Goal: Task Accomplishment & Management: Use online tool/utility

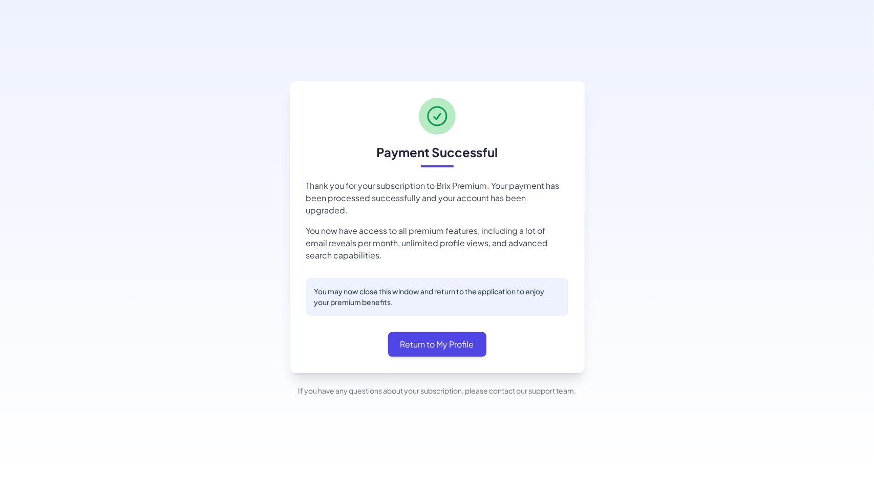
click at [829, 230] on div "Payment Successful Thank you for your subscription to Brix Premium. Your paymen…" at bounding box center [437, 238] width 874 height 477
click at [448, 347] on button "Return to My Profile" at bounding box center [437, 344] width 98 height 25
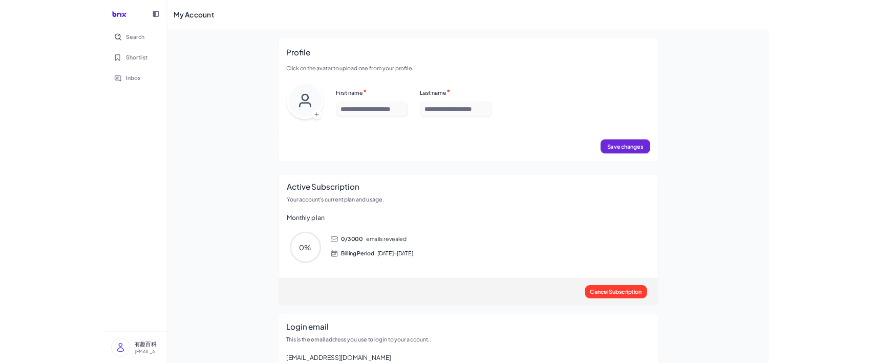
scroll to position [50, 0]
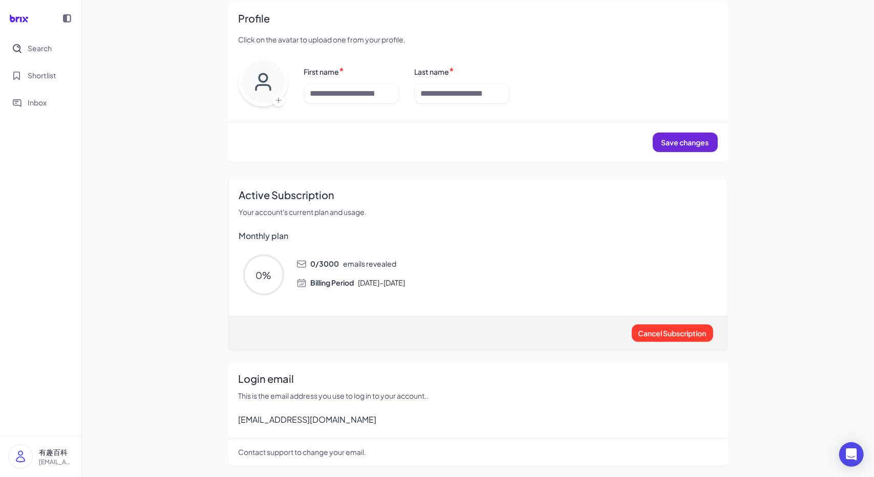
click at [209, 56] on div "My Account Profile Click on the avatar to upload one from your profile. First n…" at bounding box center [478, 214] width 792 height 529
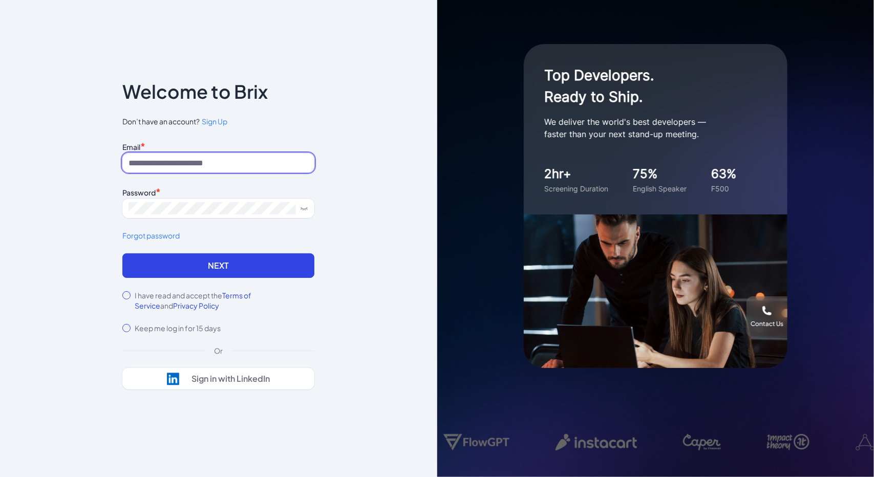
type input "**********"
click at [81, 179] on div "**********" at bounding box center [218, 238] width 437 height 477
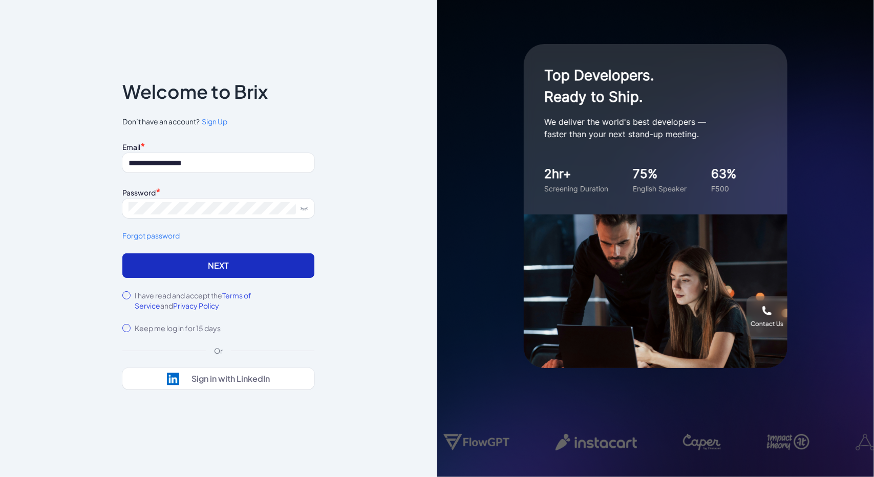
click at [169, 266] on button "Next" at bounding box center [218, 266] width 192 height 25
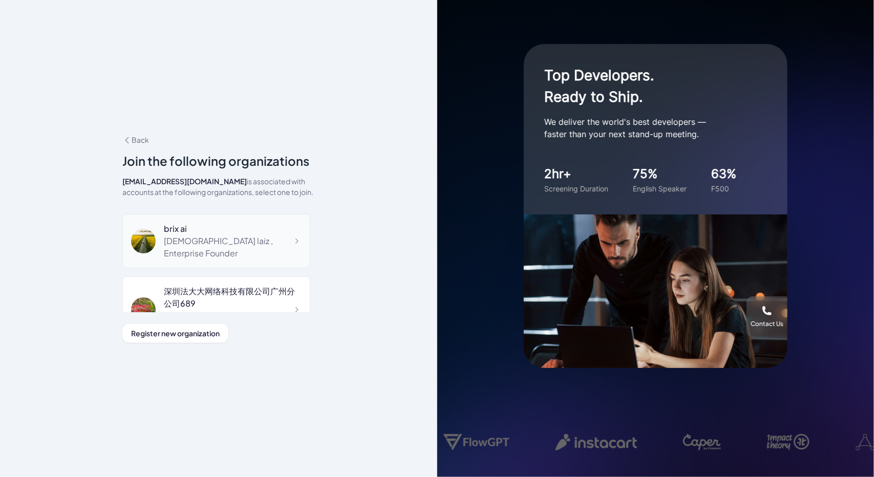
click at [190, 253] on div "laizhineng789 laiz , Enterprise Founder" at bounding box center [233, 247] width 138 height 25
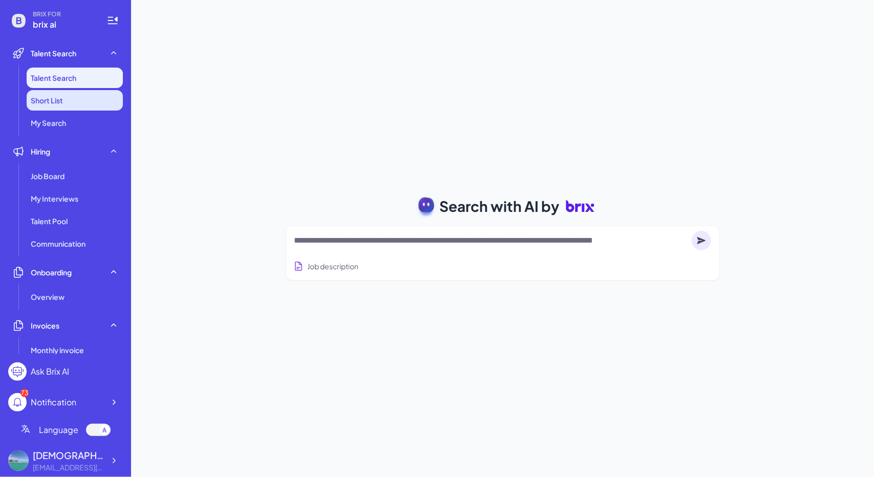
click at [54, 108] on li "Short List" at bounding box center [75, 100] width 96 height 20
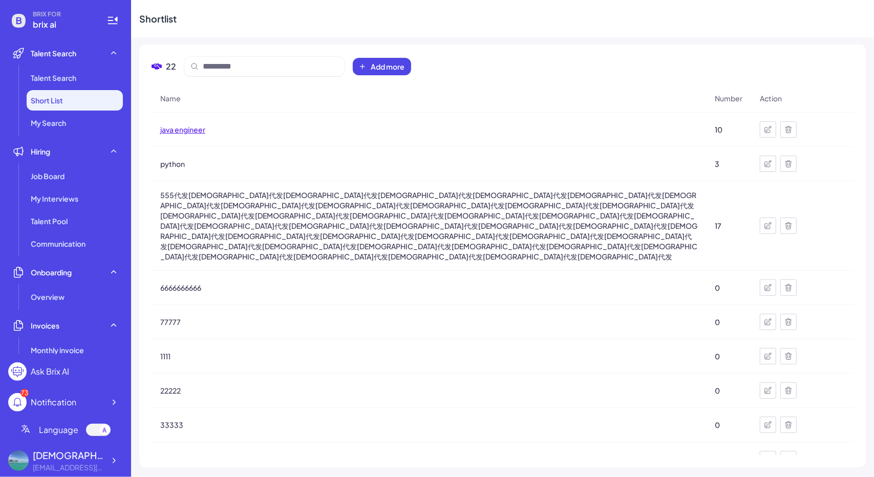
click at [192, 133] on span "java engineer" at bounding box center [182, 129] width 45 height 10
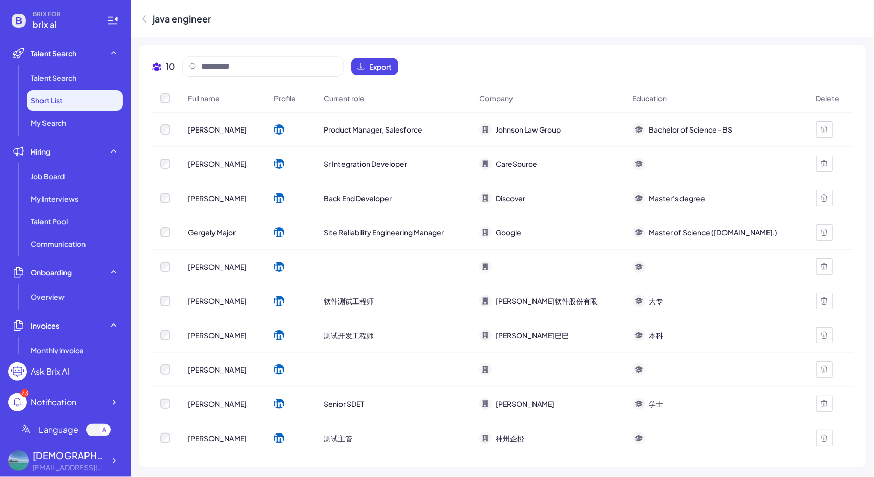
drag, startPoint x: 138, startPoint y: 201, endPoint x: 423, endPoint y: 54, distance: 320.5
click at [138, 201] on div "10 Export Full name Profile Current role Company Education Delete [PERSON_NAME]…" at bounding box center [502, 255] width 743 height 437
click at [786, 45] on div "10 Export Full name Profile Current role Company Education Delete [PERSON_NAME]…" at bounding box center [502, 256] width 727 height 423
click at [378, 73] on button "Export" at bounding box center [374, 66] width 47 height 17
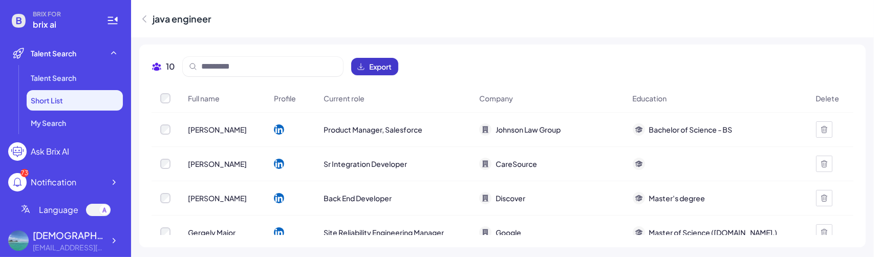
click at [393, 68] on button "Export" at bounding box center [374, 66] width 47 height 17
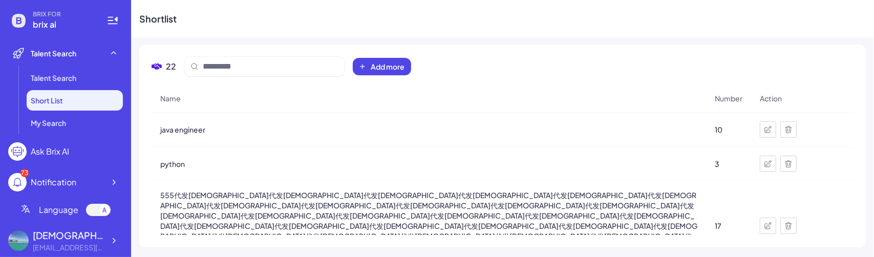
click at [296, 38] on div "22 Add more Name Number Action java engineer 10 python 3 555代发[DEMOGRAPHIC_DATA…" at bounding box center [502, 145] width 743 height 217
click at [116, 241] on icon at bounding box center [114, 241] width 10 height 10
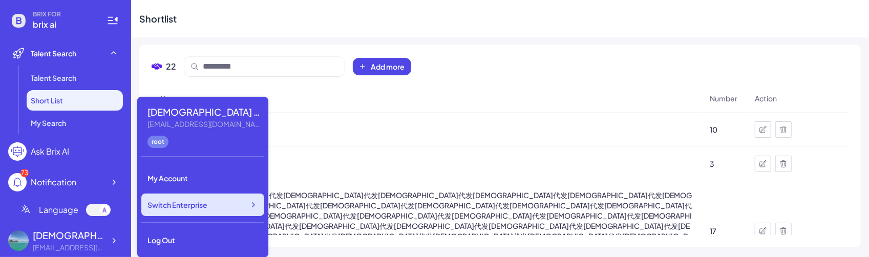
click at [229, 201] on div "Switch Enterprise" at bounding box center [202, 205] width 123 height 23
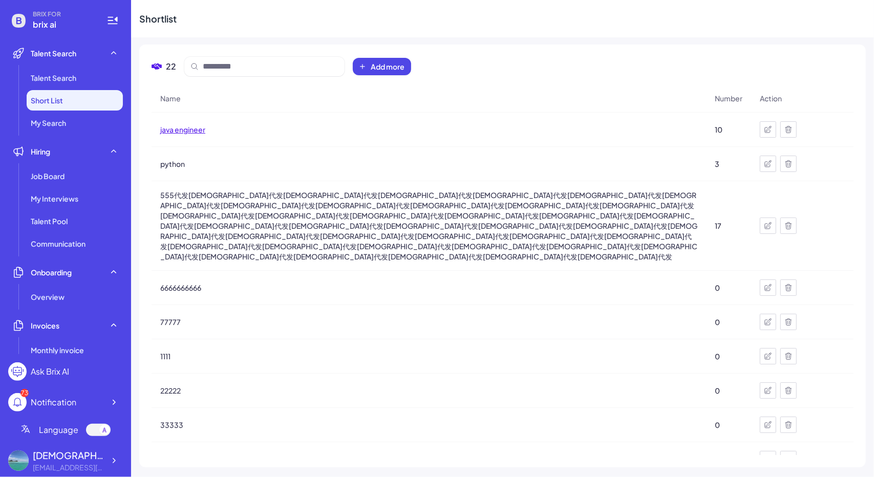
click at [187, 133] on span "java engineer" at bounding box center [182, 129] width 45 height 10
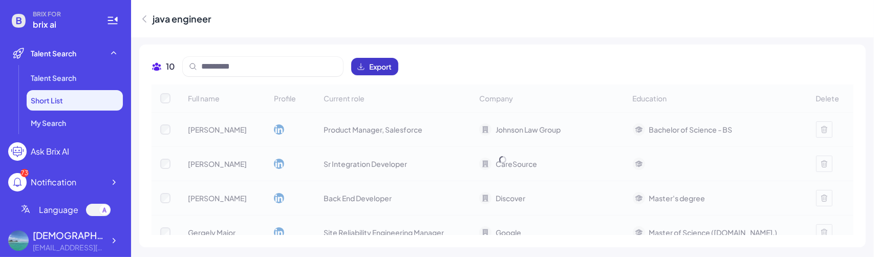
click at [383, 69] on span "Export" at bounding box center [380, 66] width 23 height 10
